Goal: Information Seeking & Learning: Learn about a topic

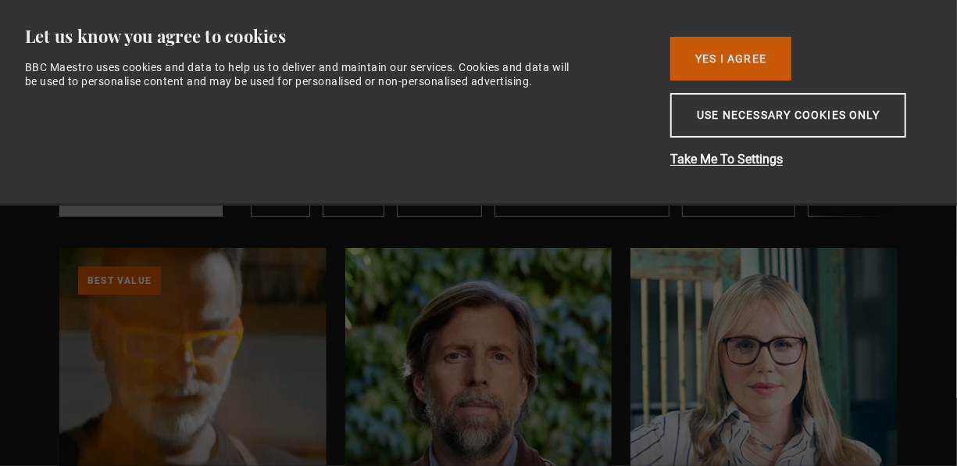
click at [726, 53] on button "Yes I Agree" at bounding box center [730, 59] width 121 height 44
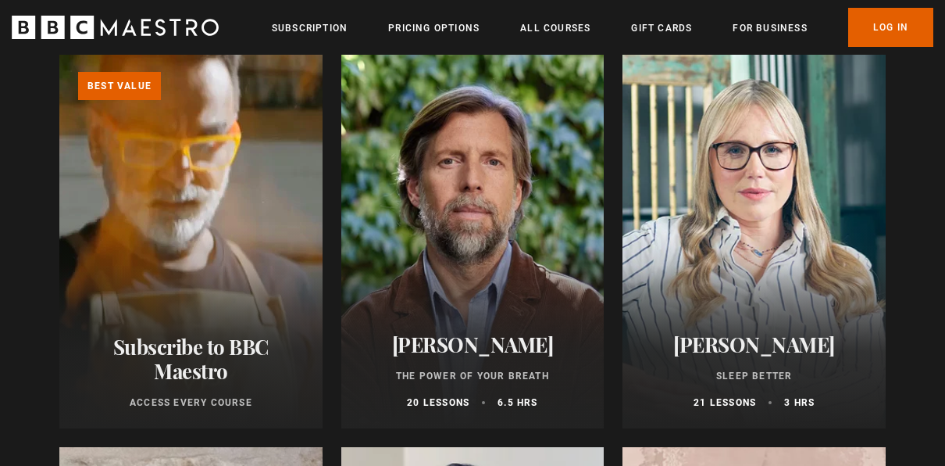
scroll to position [208, 0]
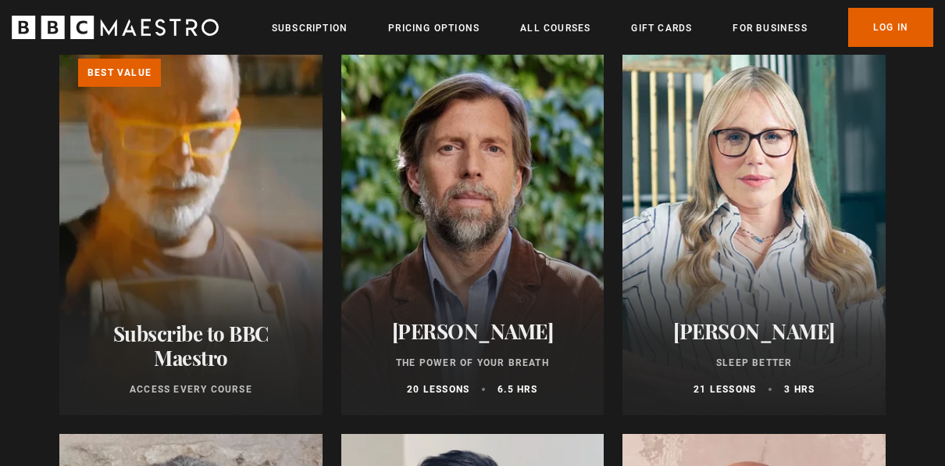
click at [510, 339] on h2 "[PERSON_NAME]" at bounding box center [473, 331] width 226 height 24
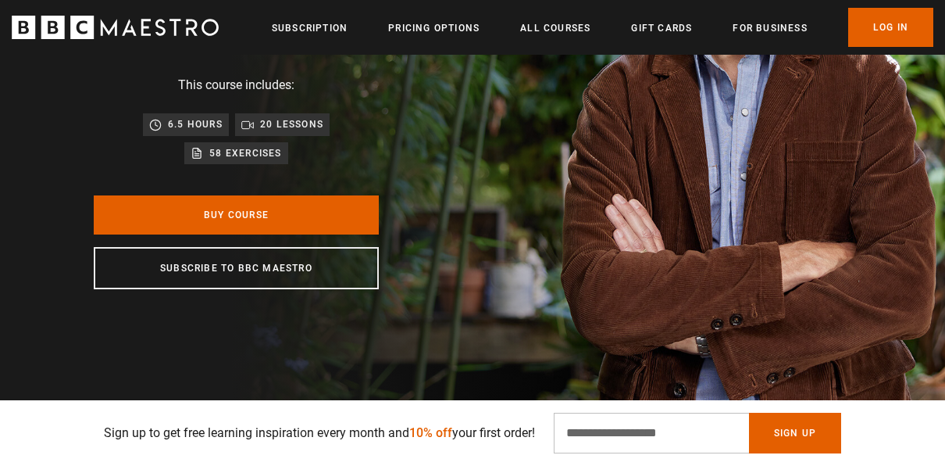
scroll to position [0, 184]
